Goal: Find specific page/section: Find specific page/section

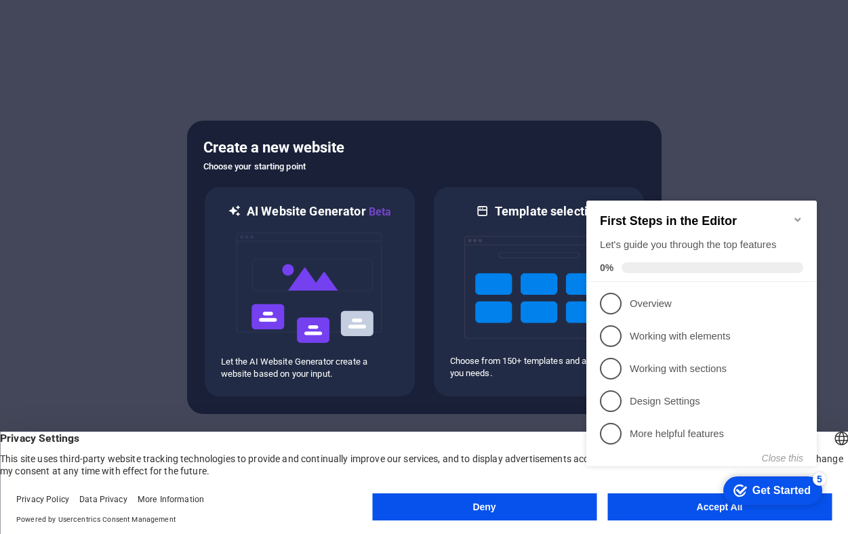
click div "checkmark Get Started 5 First Steps in the Editor Let's guide you through the t…"
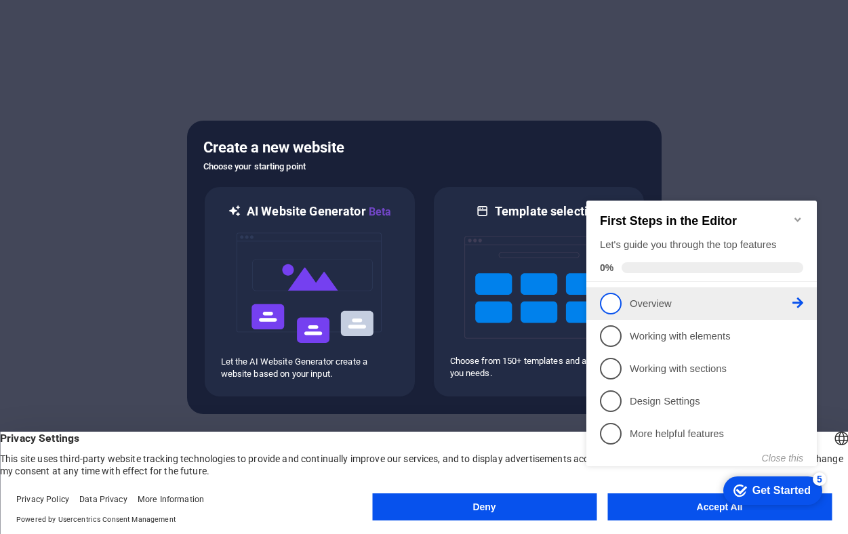
click at [608, 302] on span "1" at bounding box center [611, 304] width 22 height 22
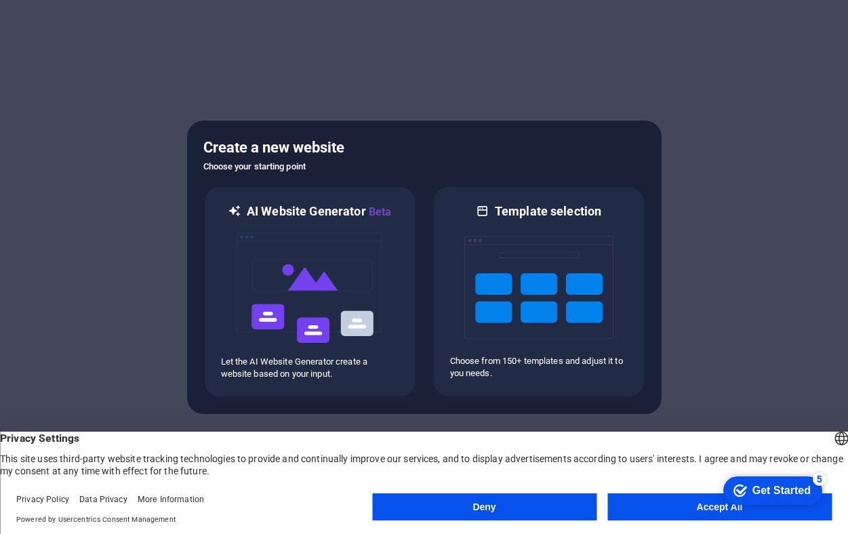
click at [657, 515] on button "Accept All" at bounding box center [719, 506] width 224 height 27
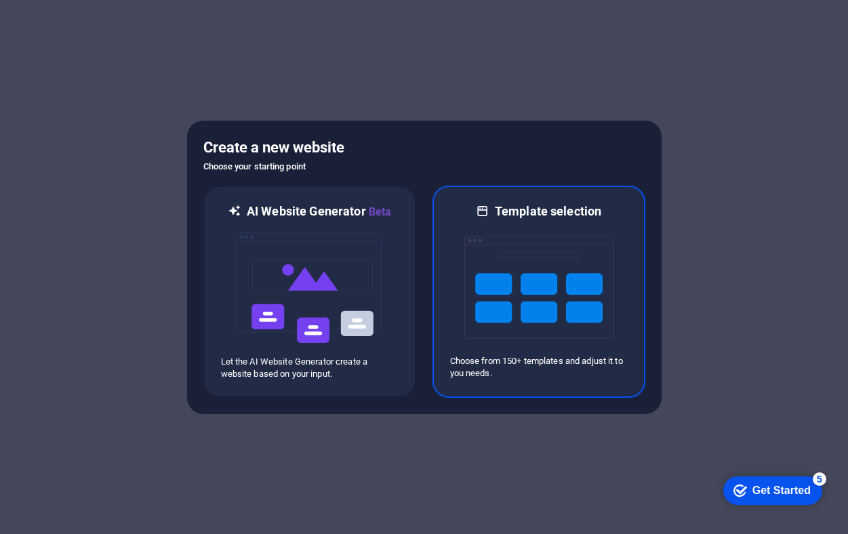
click at [533, 281] on img at bounding box center [538, 288] width 149 height 136
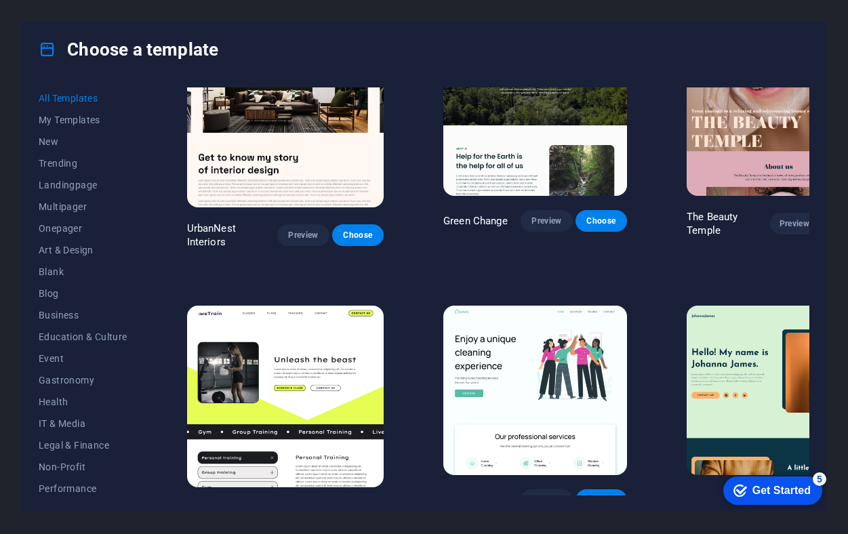
scroll to position [1438, 0]
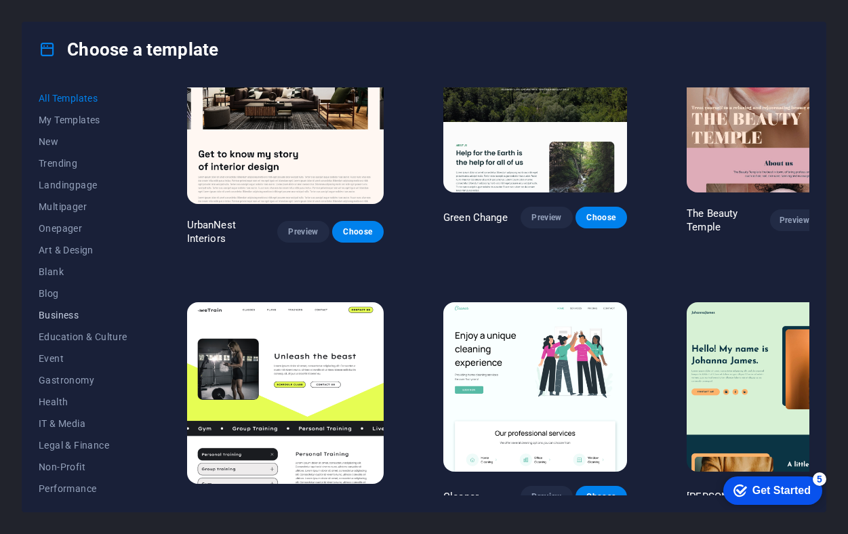
click at [47, 312] on span "Business" at bounding box center [83, 315] width 89 height 11
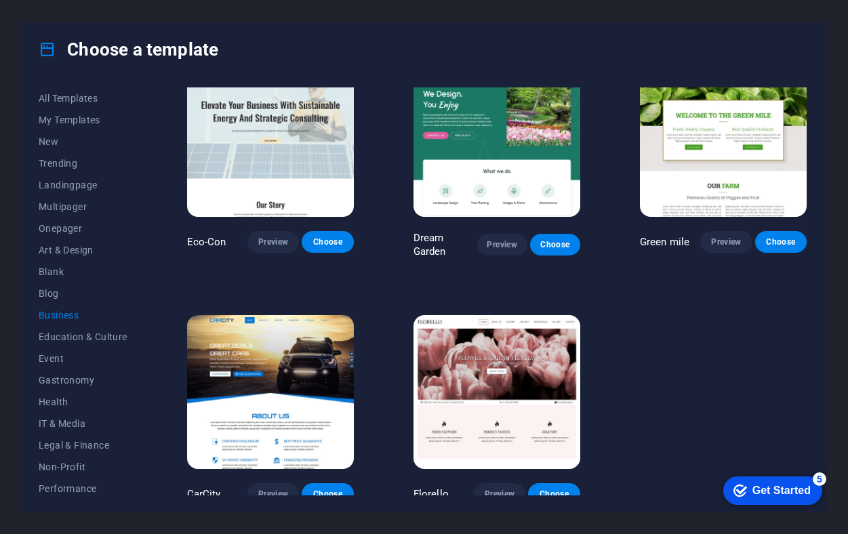
scroll to position [33, 0]
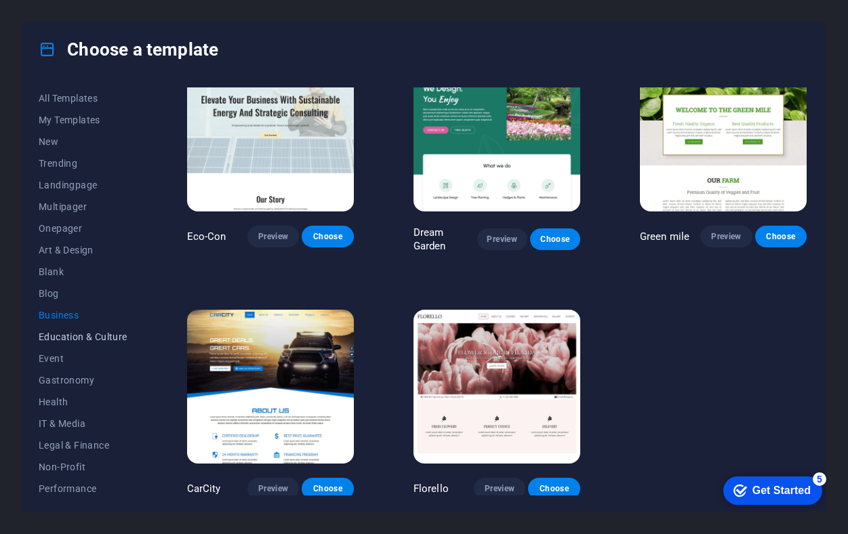
click at [104, 337] on span "Education & Culture" at bounding box center [83, 336] width 89 height 11
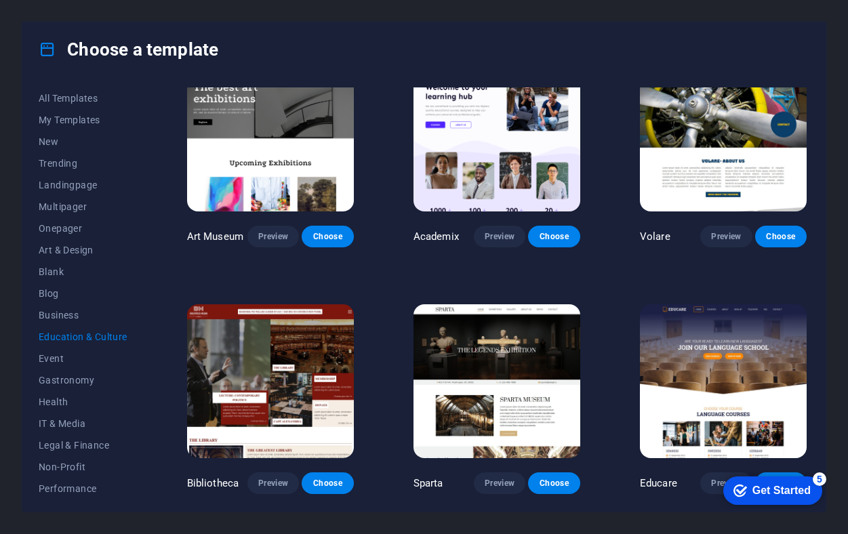
scroll to position [0, 0]
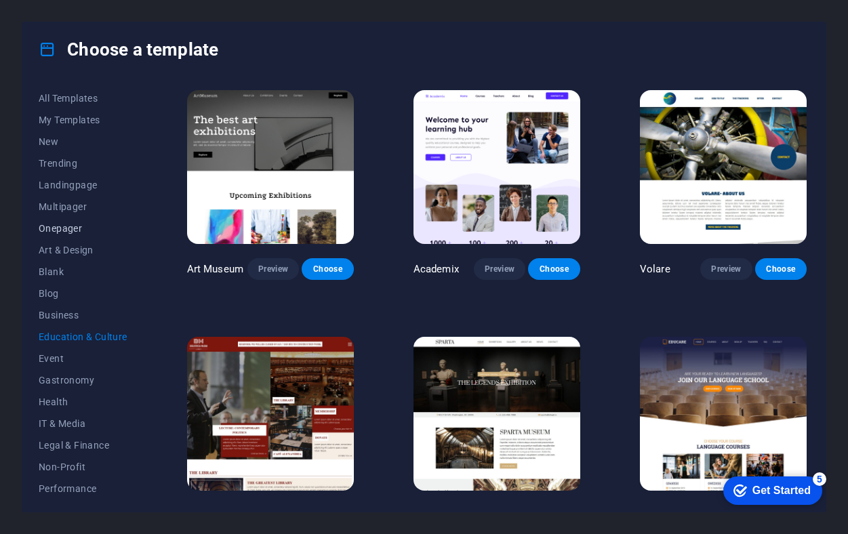
click at [79, 228] on span "Onepager" at bounding box center [83, 228] width 89 height 11
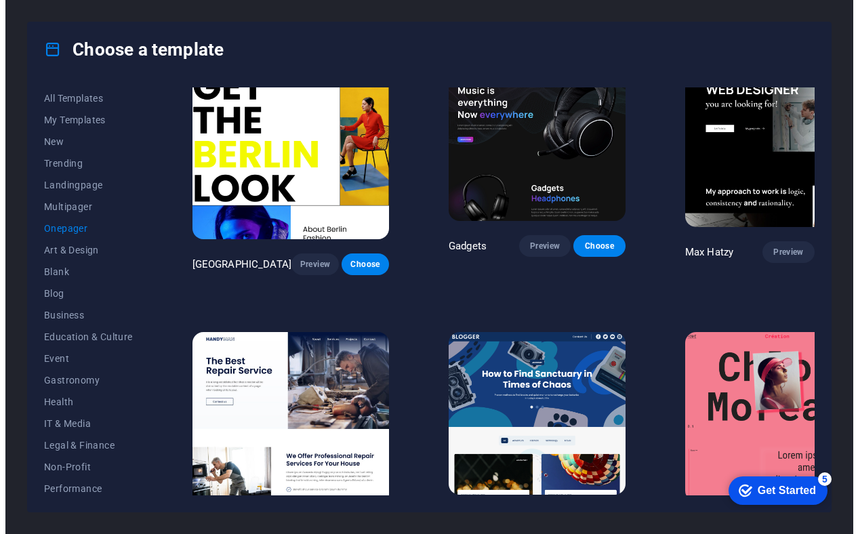
scroll to position [1137, 0]
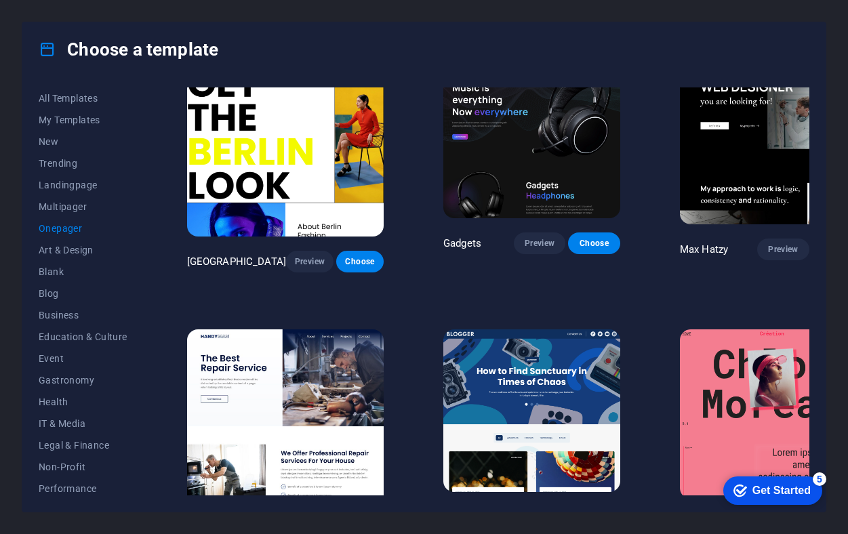
click at [472, 329] on img at bounding box center [531, 410] width 177 height 163
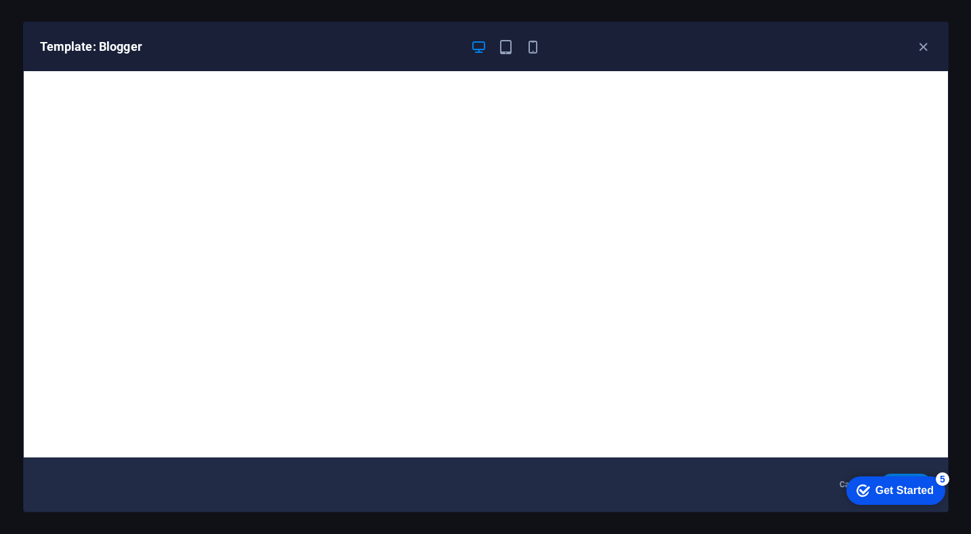
scroll to position [3, 0]
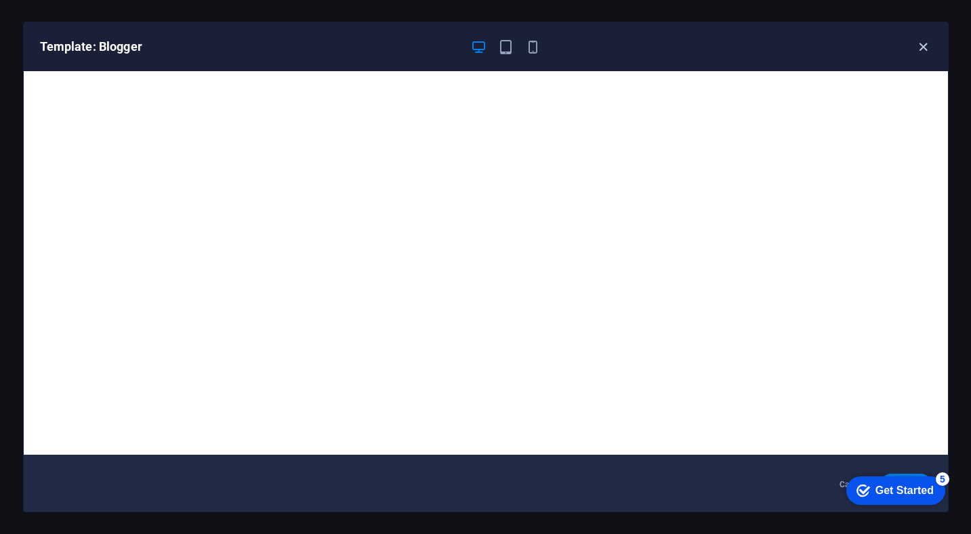
click at [847, 45] on icon "button" at bounding box center [924, 47] width 16 height 16
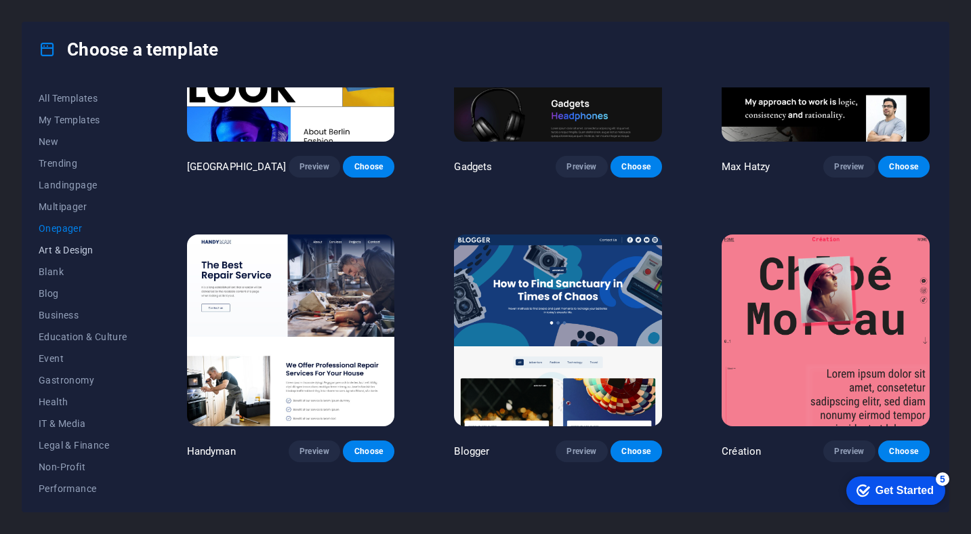
click at [84, 251] on span "Art & Design" at bounding box center [83, 250] width 89 height 11
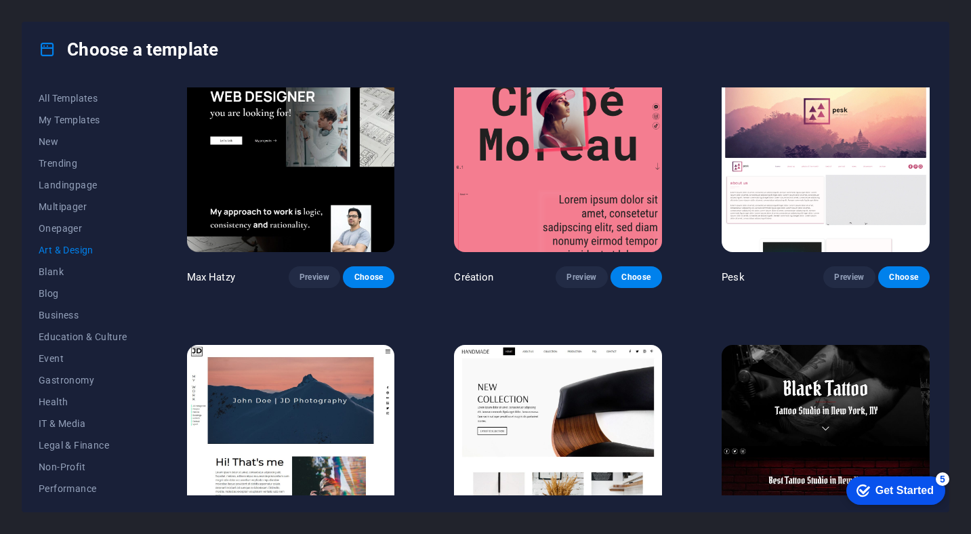
scroll to position [30, 0]
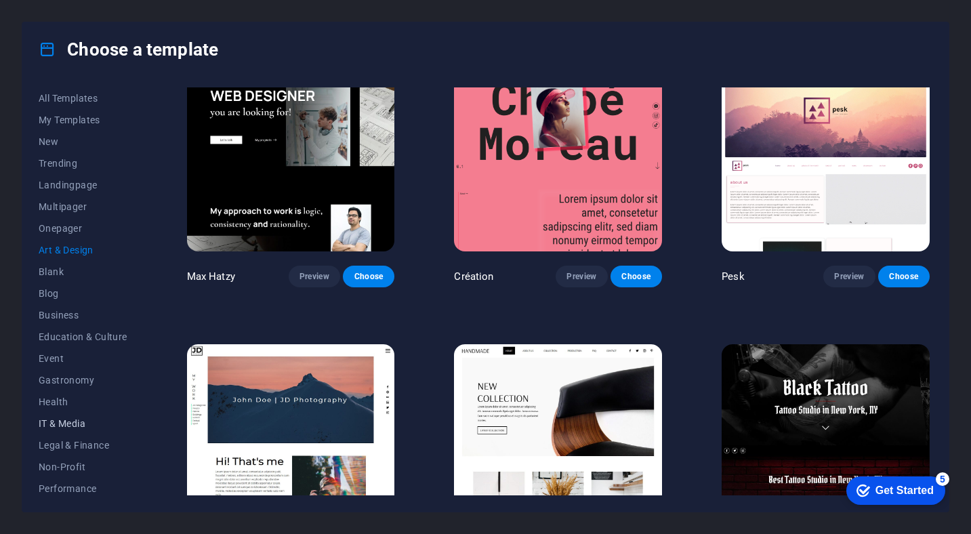
click at [55, 422] on span "IT & Media" at bounding box center [83, 423] width 89 height 11
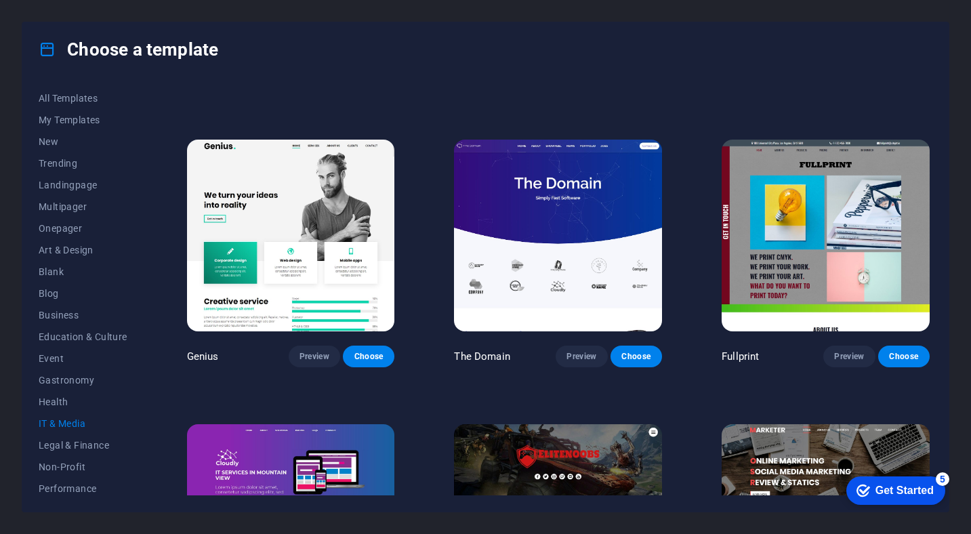
scroll to position [521, 0]
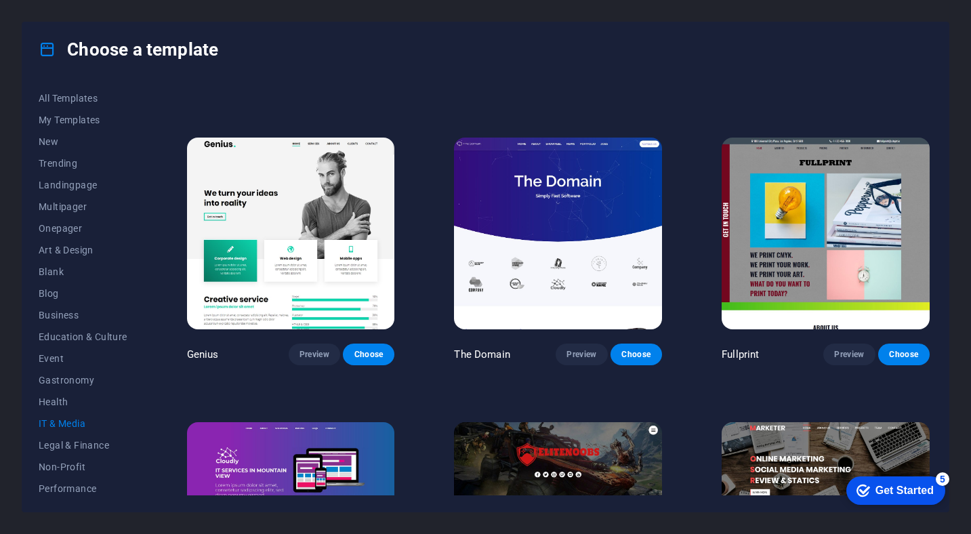
click at [524, 260] on img at bounding box center [558, 234] width 208 height 192
